Goal: Information Seeking & Learning: Understand process/instructions

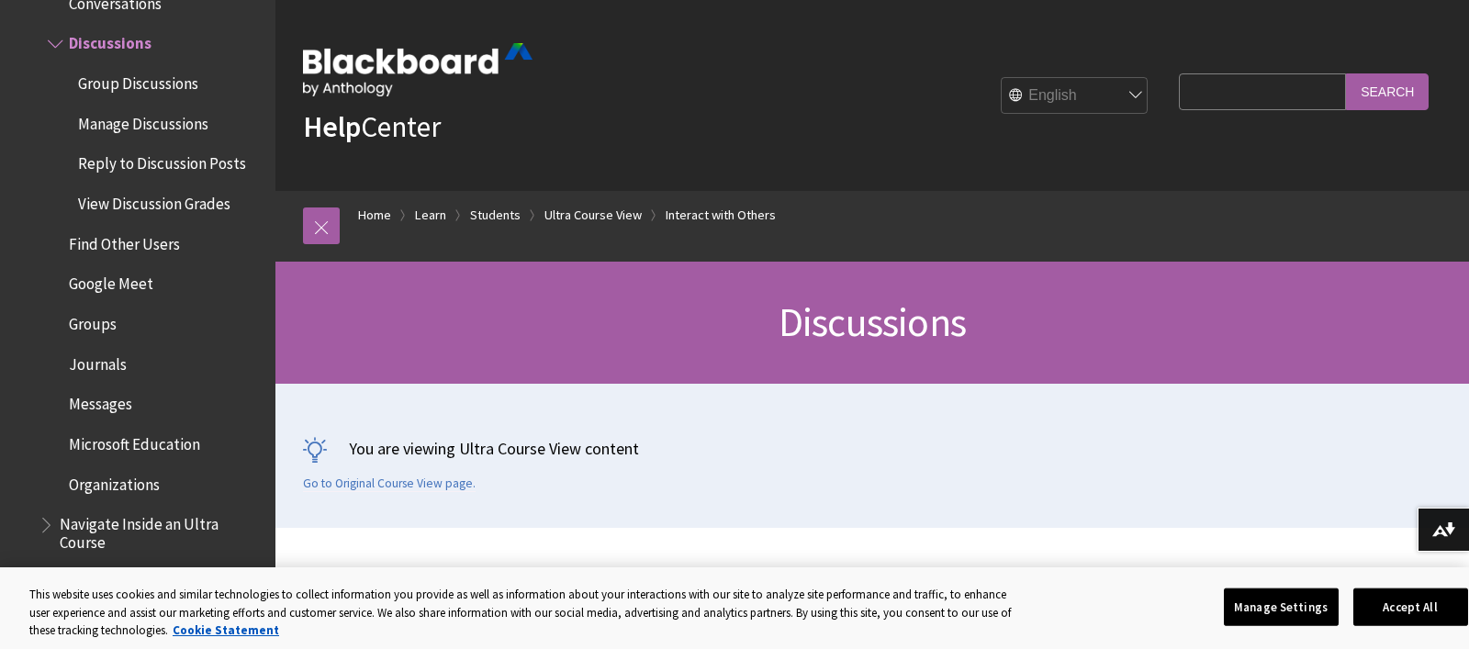
scroll to position [2, 0]
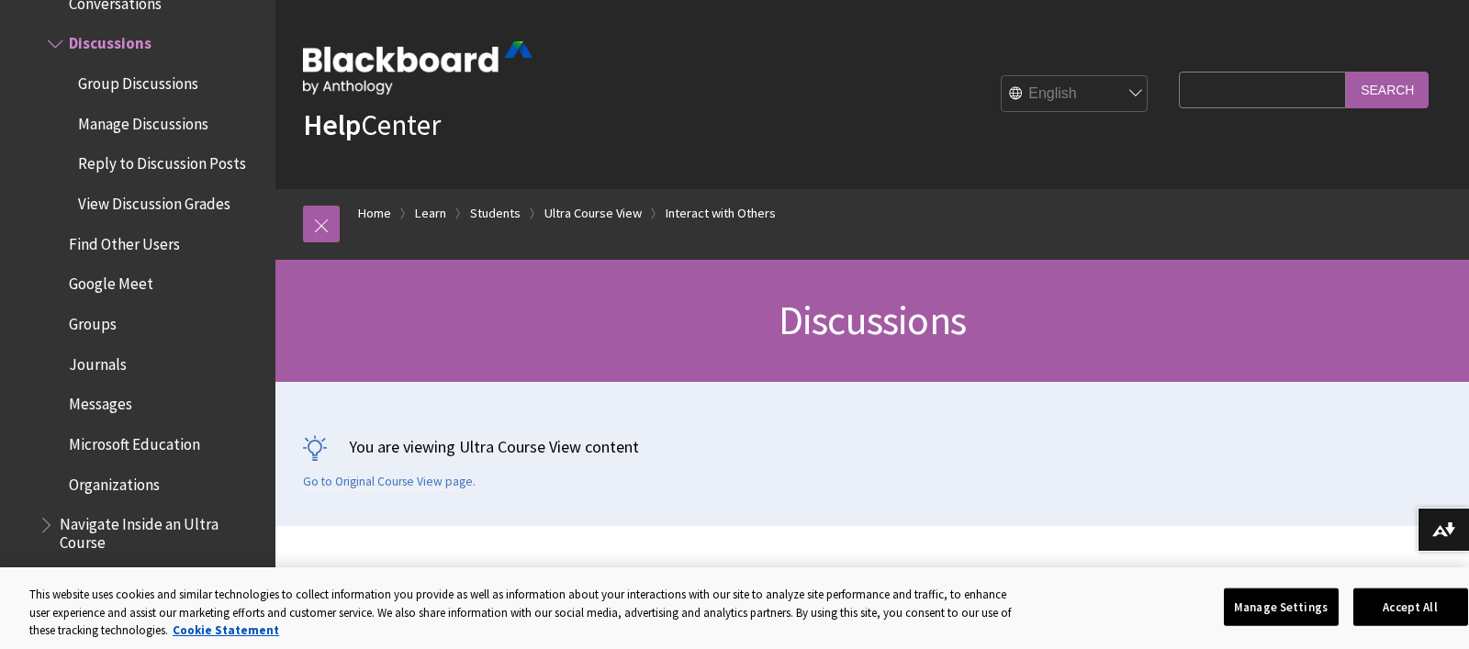
click at [106, 43] on span "Discussions" at bounding box center [110, 40] width 83 height 25
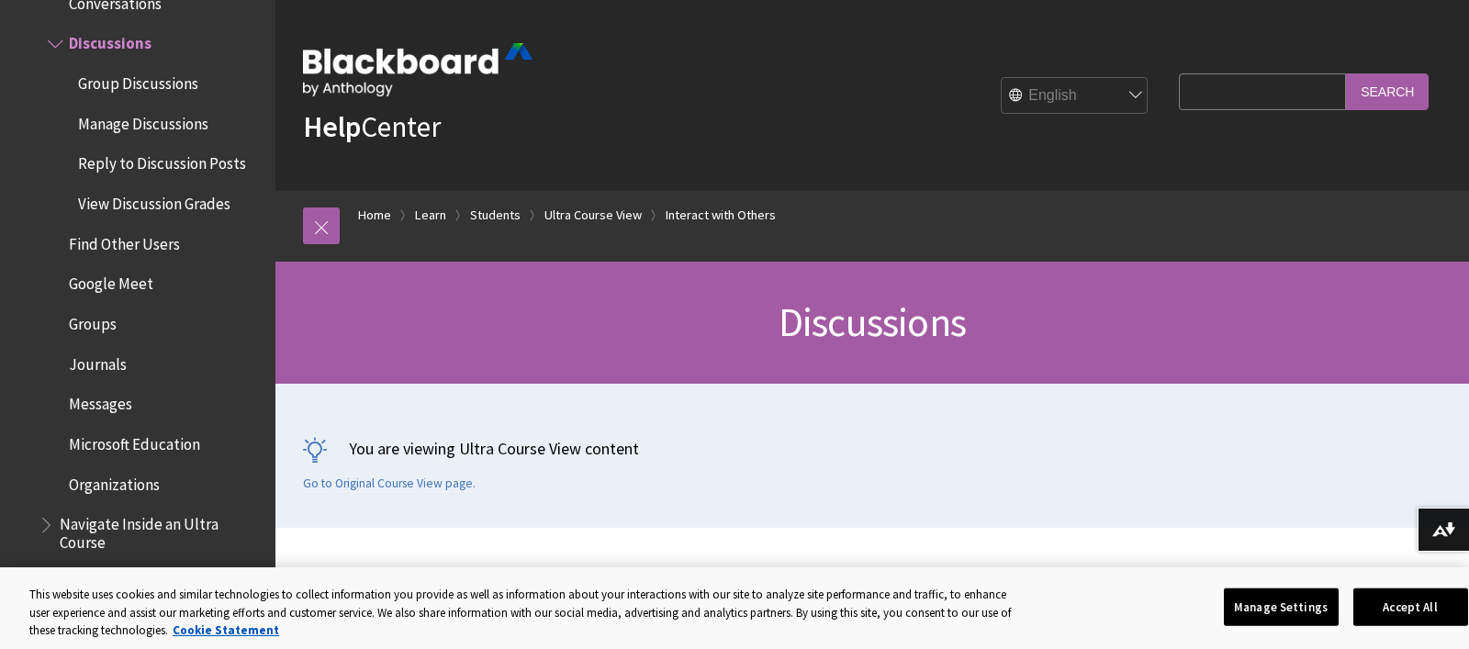
click at [125, 128] on span "Manage Discussions" at bounding box center [143, 120] width 130 height 25
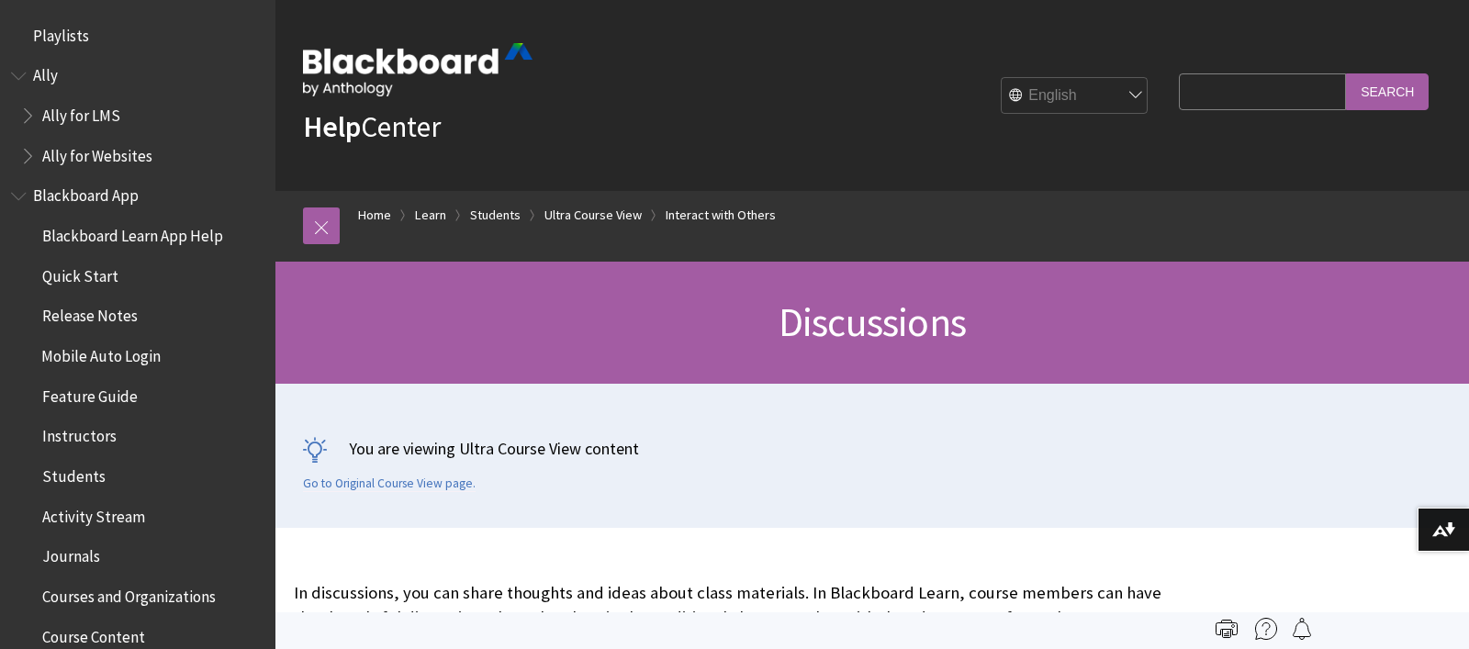
scroll to position [2502, 0]
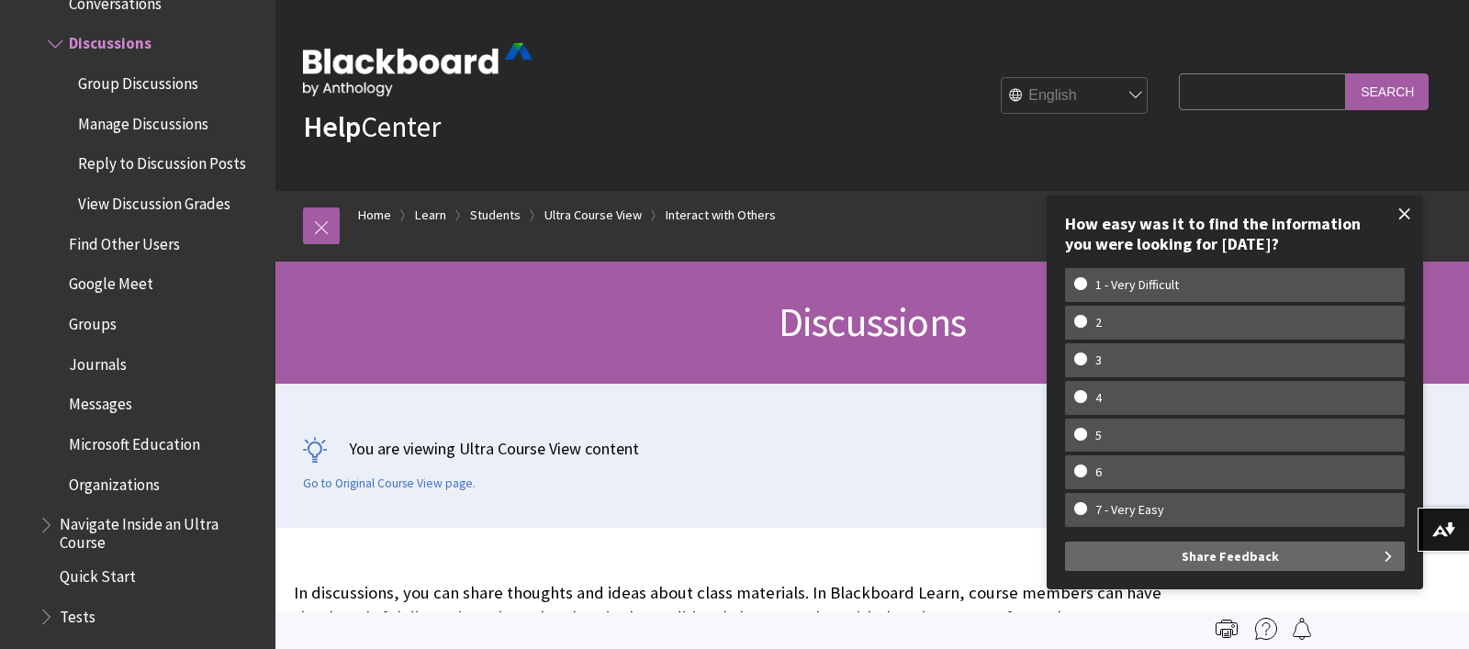
click at [1406, 208] on span at bounding box center [1404, 214] width 39 height 39
